Goal: Information Seeking & Learning: Learn about a topic

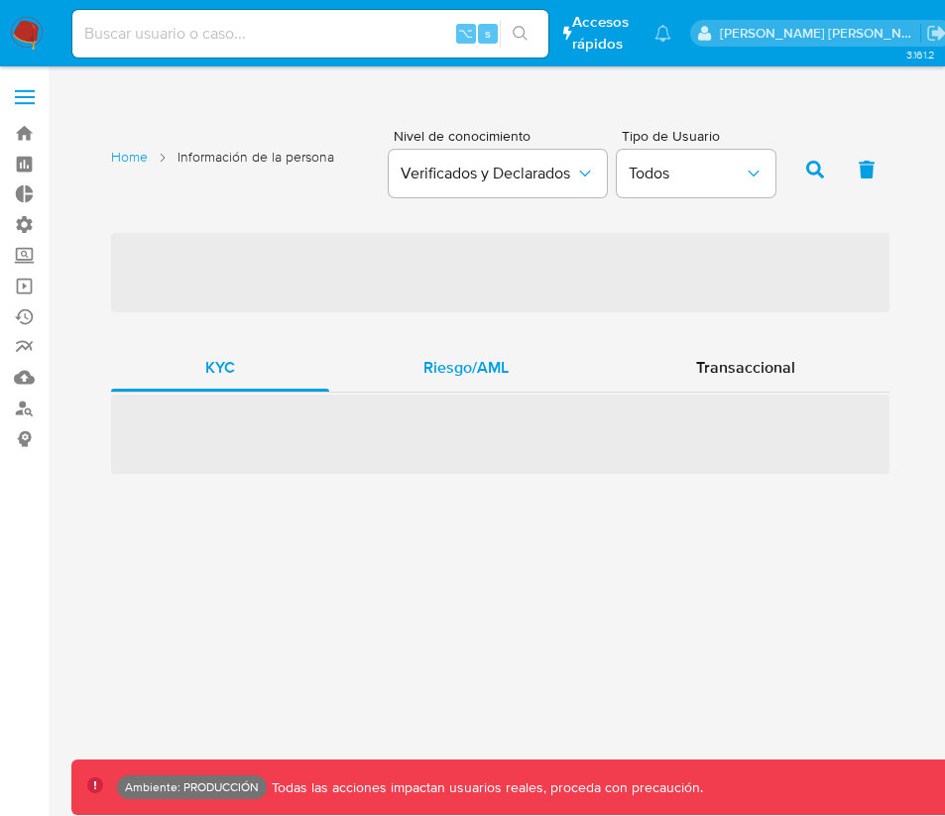
click at [502, 364] on span "Riesgo/AML" at bounding box center [466, 367] width 85 height 23
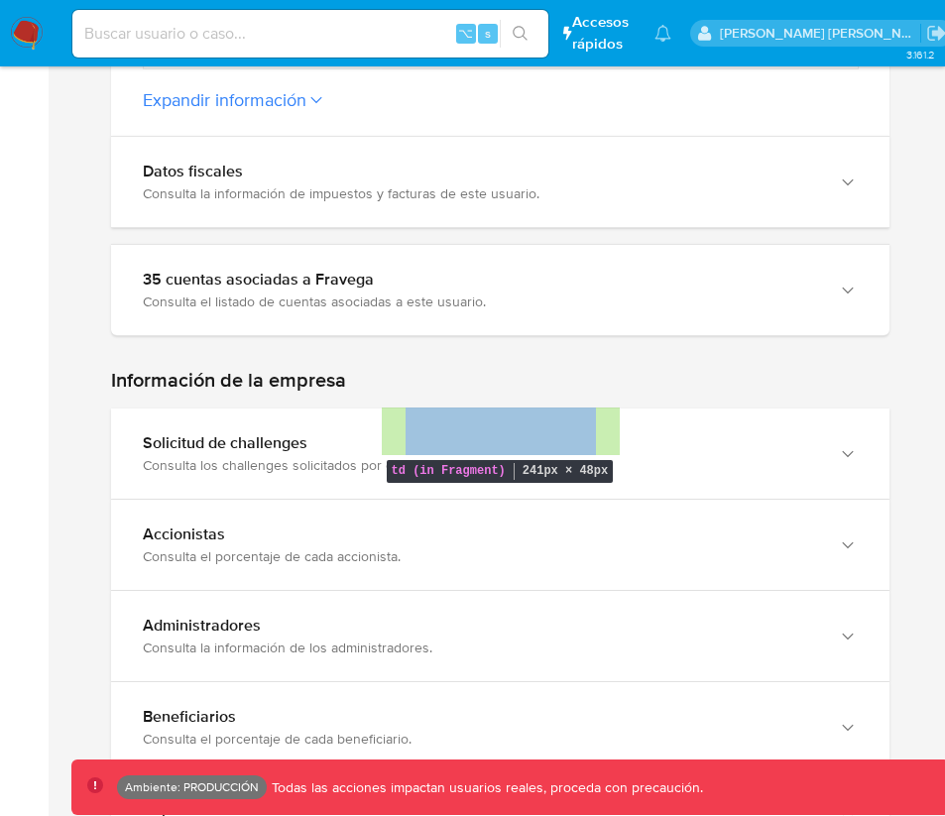
scroll to position [1178, 0]
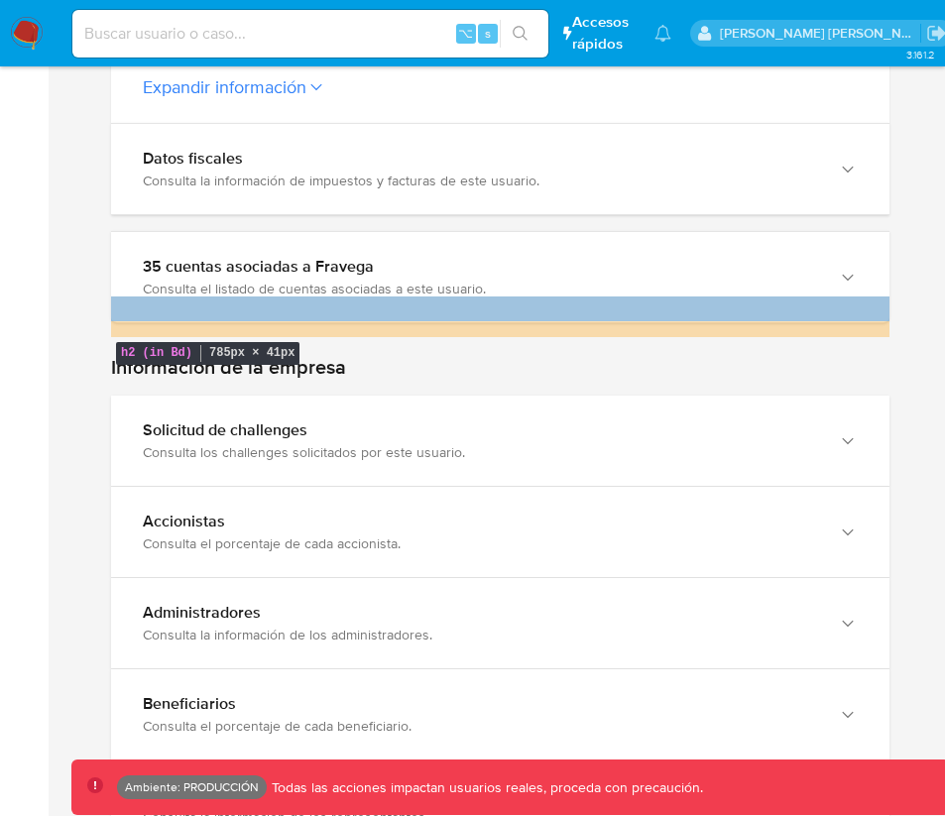
click at [548, 355] on h2 "Información de la empresa" at bounding box center [500, 367] width 779 height 25
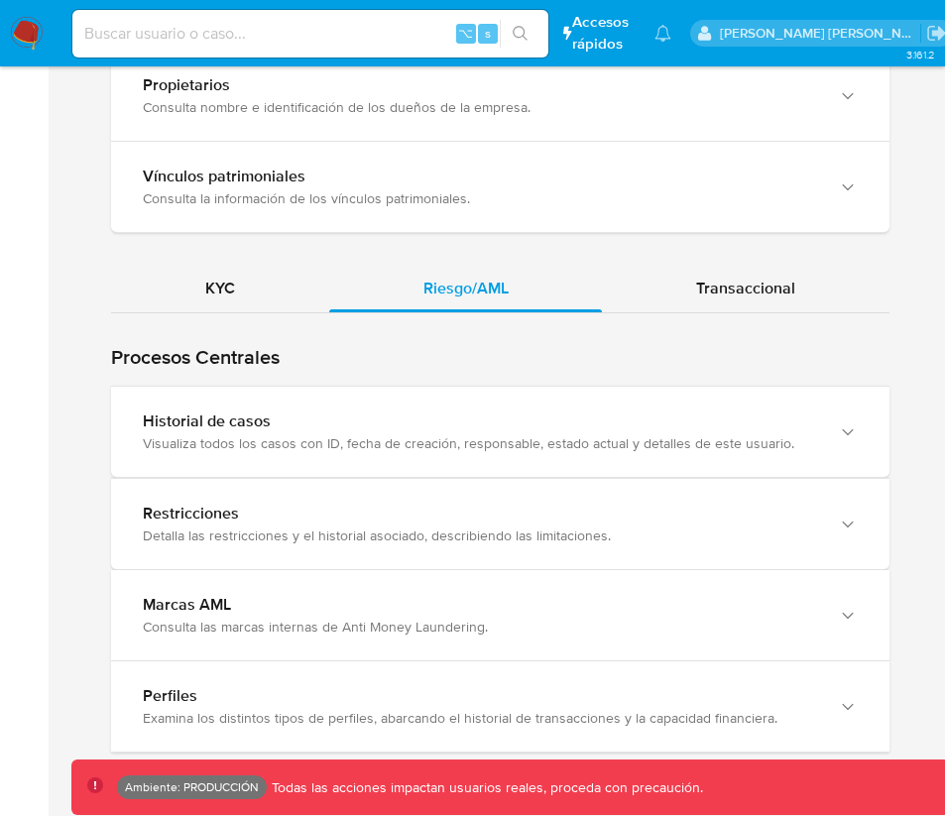
scroll to position [1977, 0]
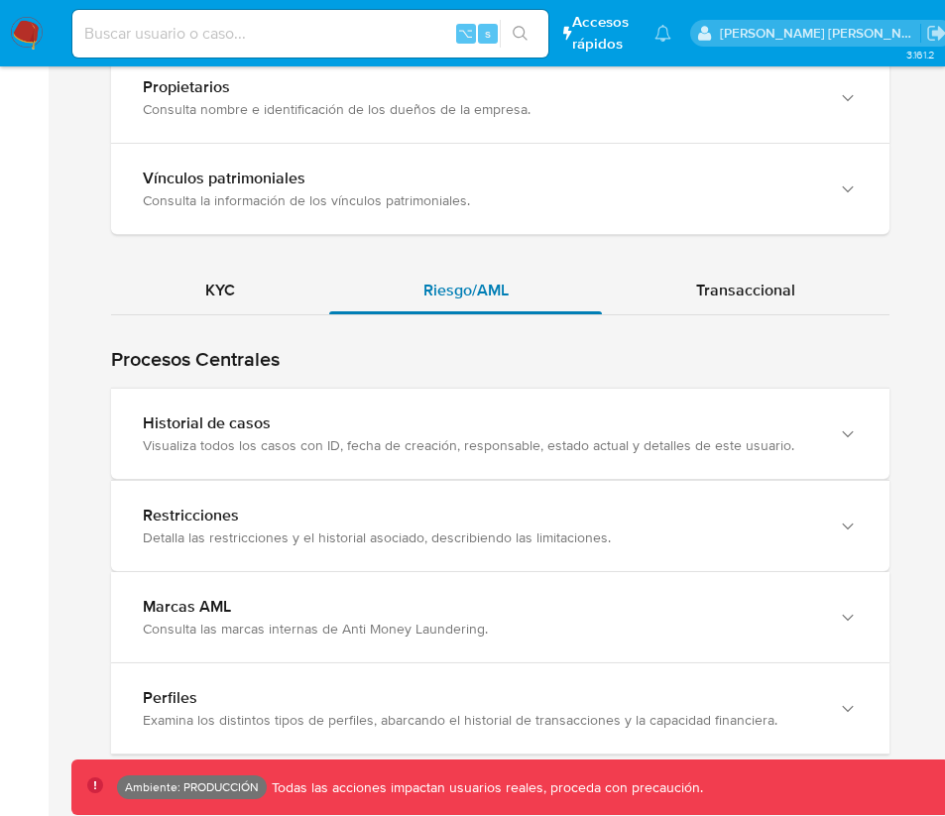
click at [481, 279] on span "Riesgo/AML" at bounding box center [466, 290] width 85 height 23
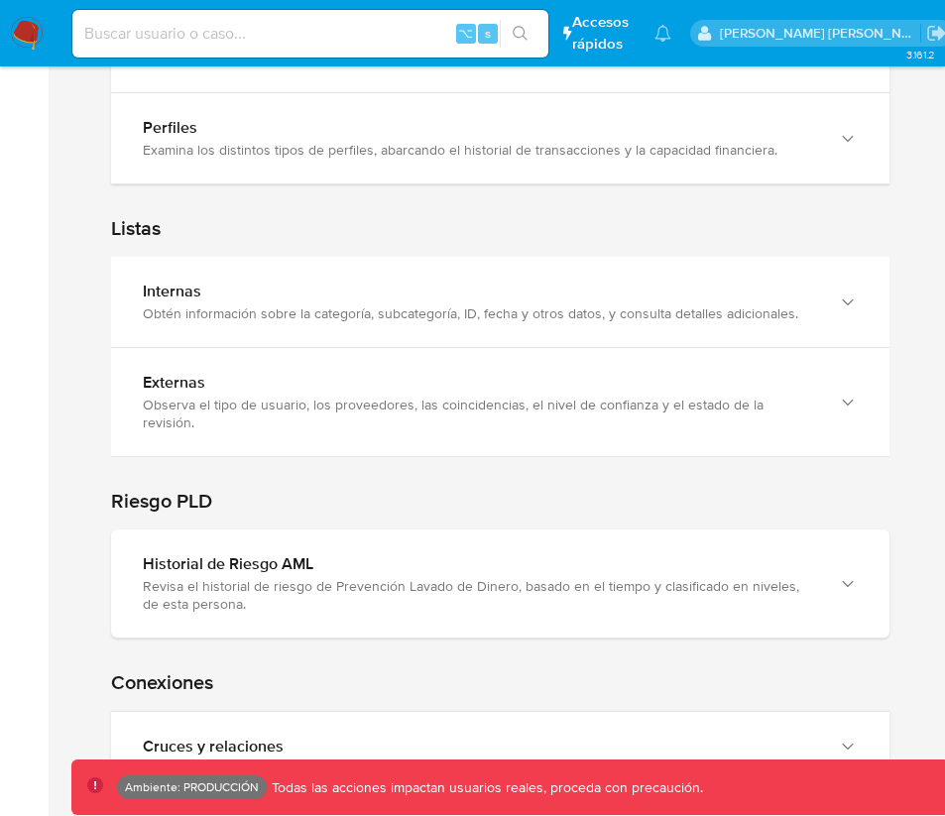
scroll to position [2537, 0]
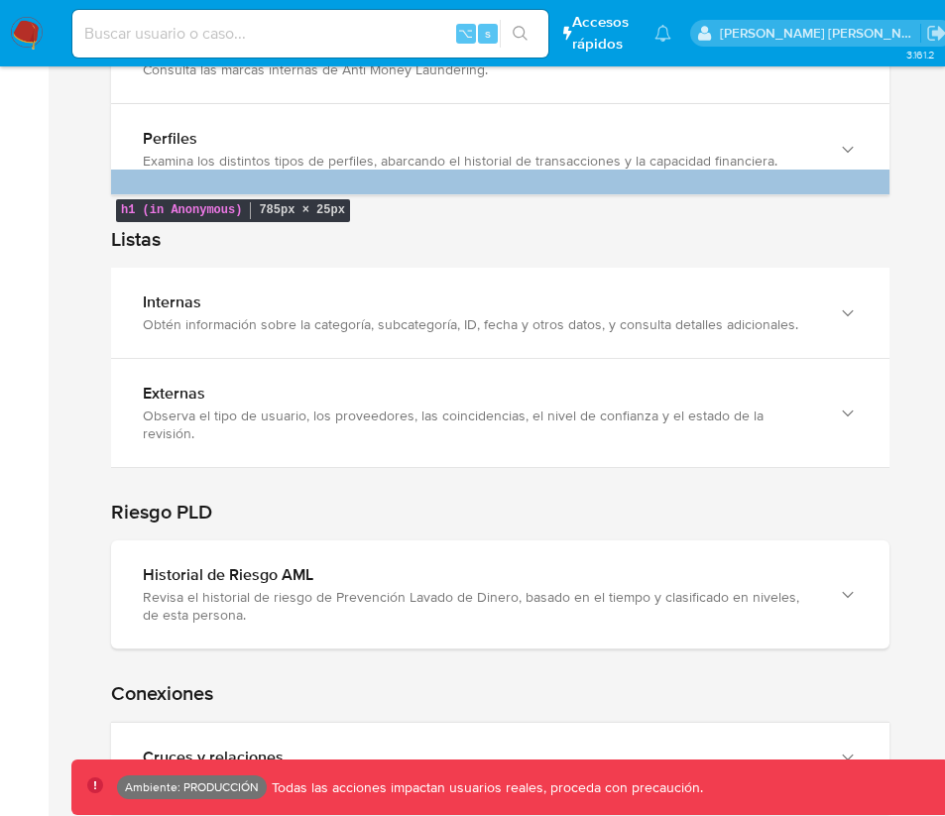
click at [291, 227] on h1 "Listas" at bounding box center [500, 239] width 779 height 25
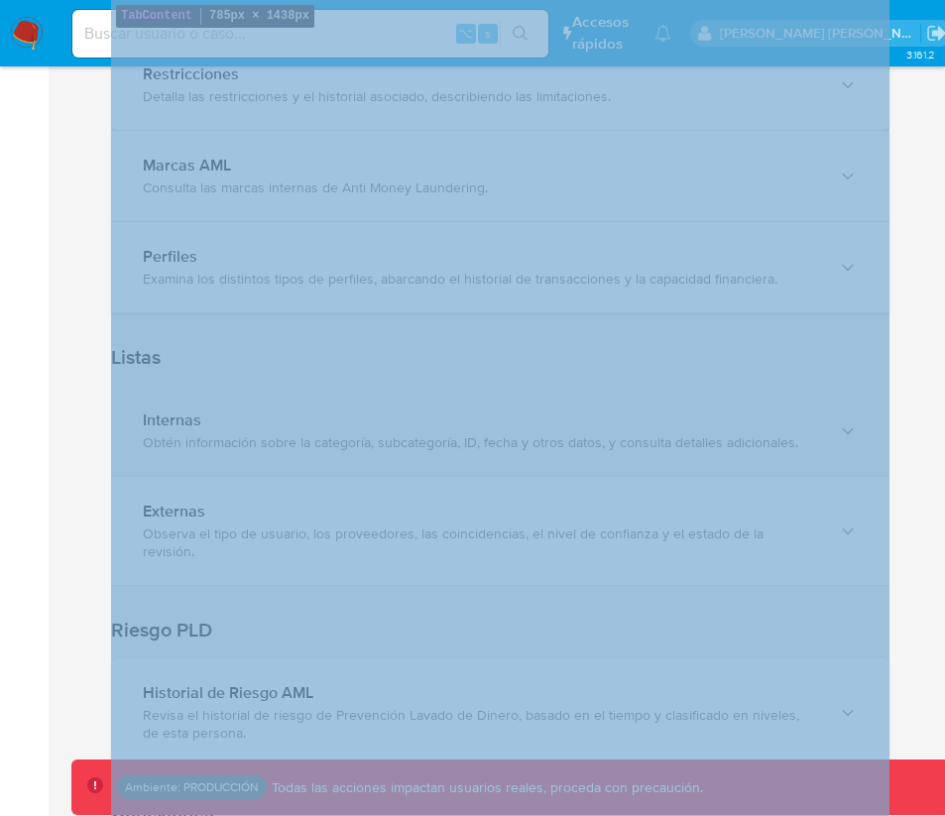
scroll to position [2360, 0]
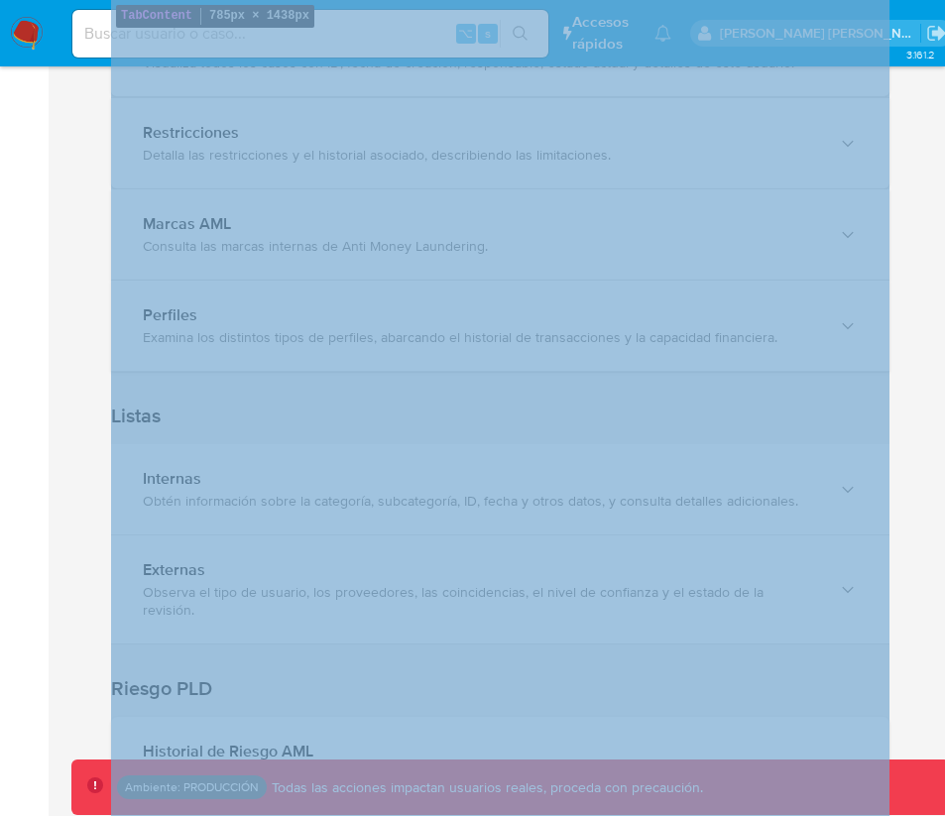
click at [857, 404] on h1 "Listas" at bounding box center [500, 416] width 779 height 25
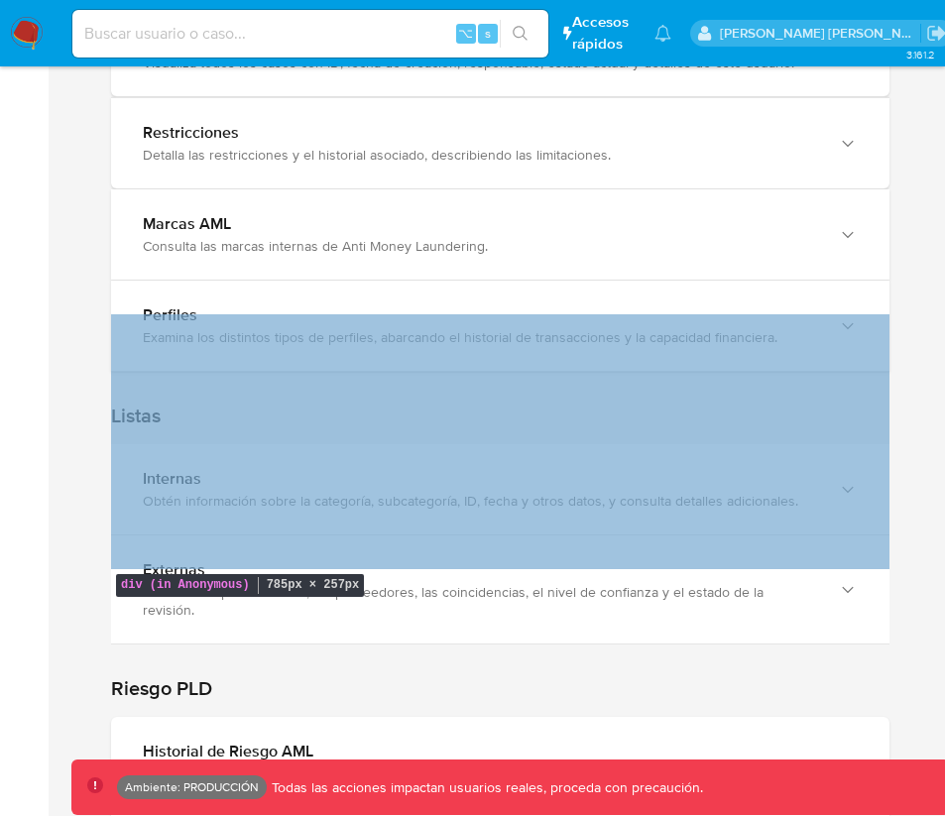
click at [850, 372] on div "Listas Internas Obtén información sobre la categoría, subcategoría, ID, fecha y…" at bounding box center [500, 508] width 779 height 273
